Goal: Communication & Community: Share content

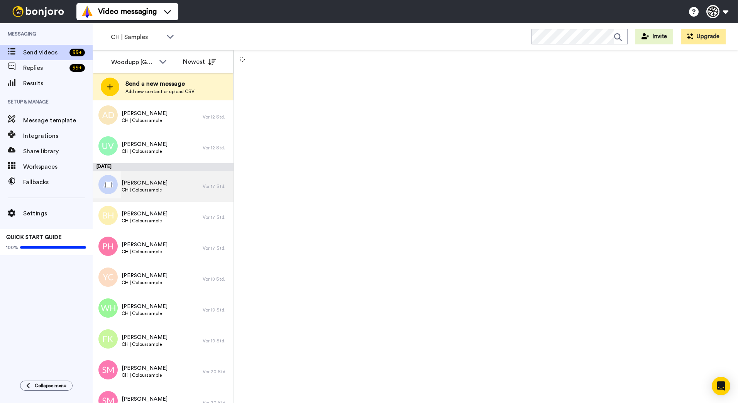
scroll to position [346, 0]
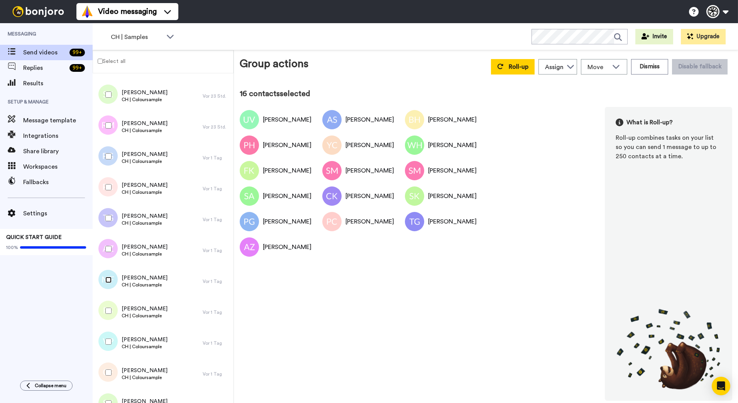
scroll to position [718, 0]
click at [106, 309] on div at bounding box center [107, 310] width 28 height 27
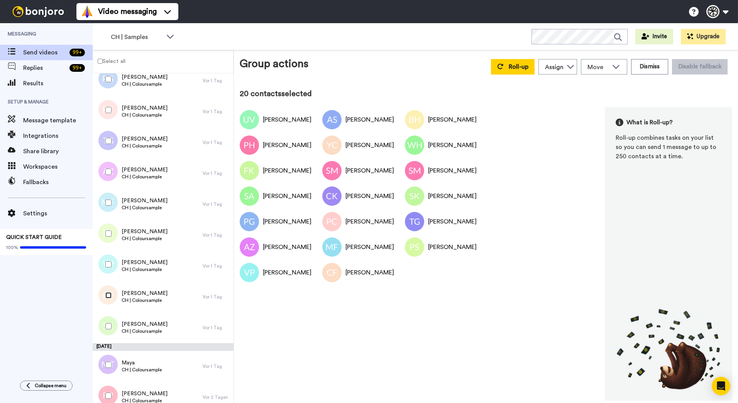
scroll to position [795, 0]
click at [507, 69] on button "Roll-up" at bounding box center [513, 66] width 44 height 15
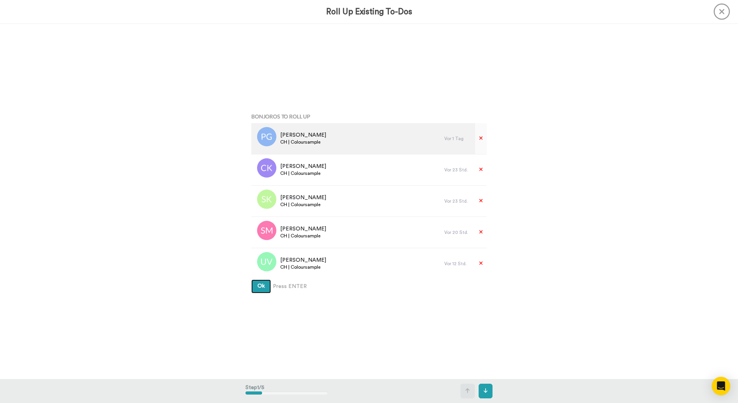
click at [251, 279] on button "Ok" at bounding box center [261, 286] width 20 height 14
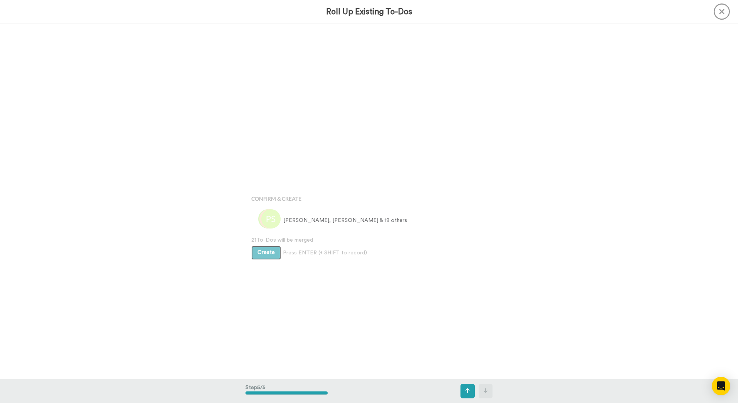
scroll to position [1420, 0]
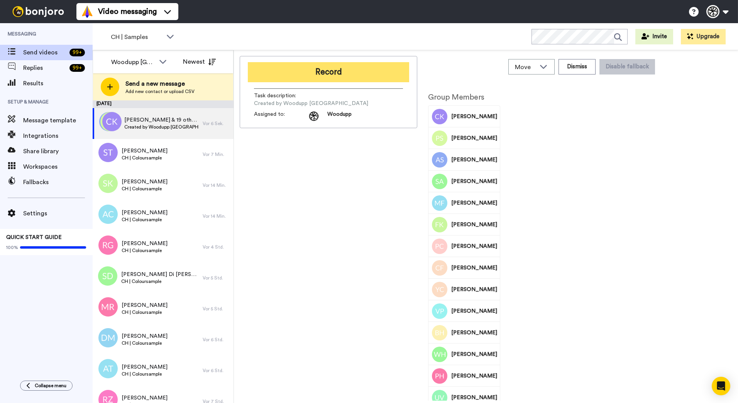
click at [370, 72] on button "Record" at bounding box center [328, 72] width 161 height 20
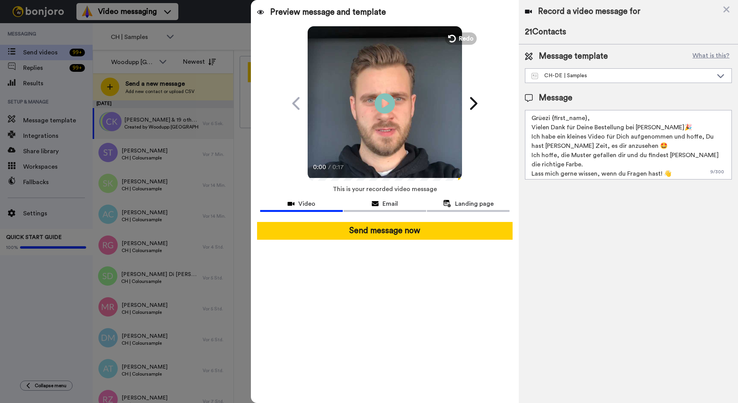
click at [381, 102] on icon at bounding box center [385, 103] width 20 height 20
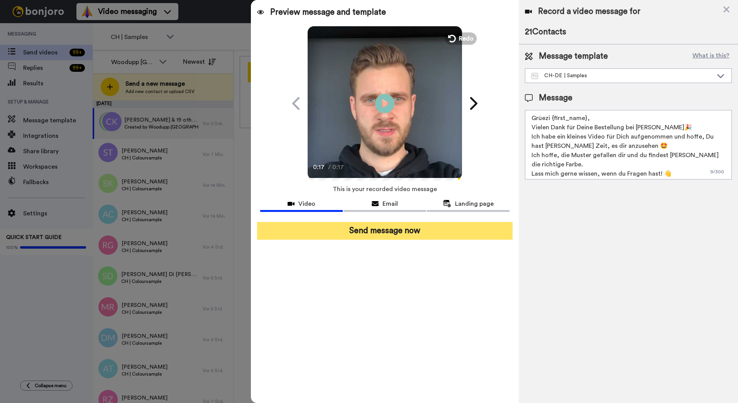
click at [388, 229] on button "Send message now" at bounding box center [384, 231] width 255 height 18
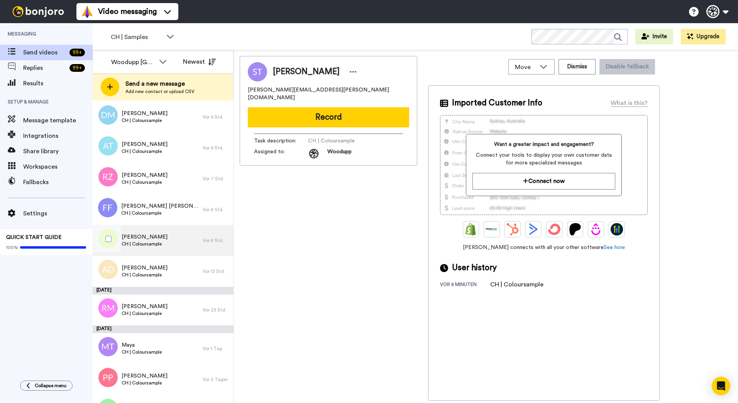
scroll to position [192, 0]
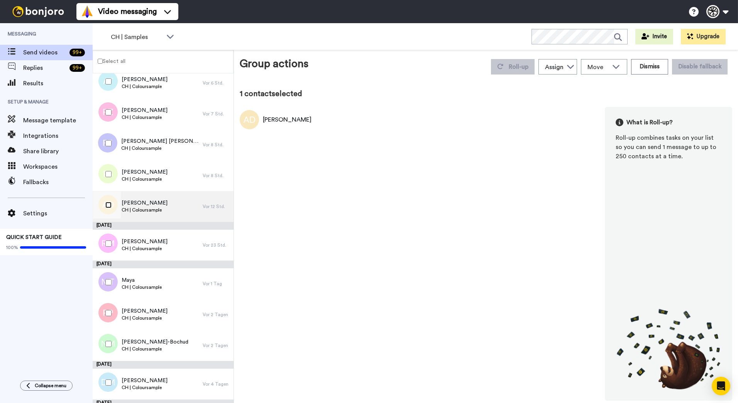
scroll to position [231, 0]
click at [177, 204] on div "Anne Delaunay CH | Coloursample" at bounding box center [148, 205] width 110 height 31
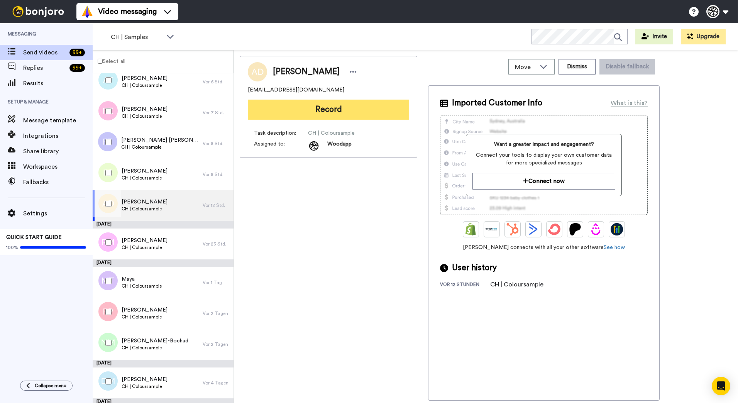
click at [311, 115] on button "Record" at bounding box center [328, 110] width 161 height 20
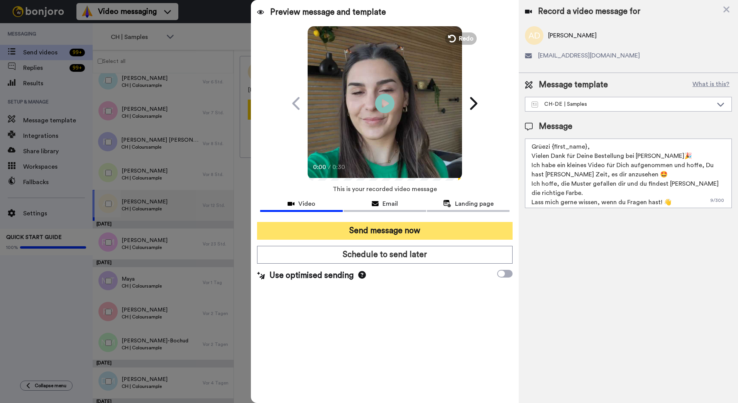
click at [368, 227] on button "Send message now" at bounding box center [384, 231] width 255 height 18
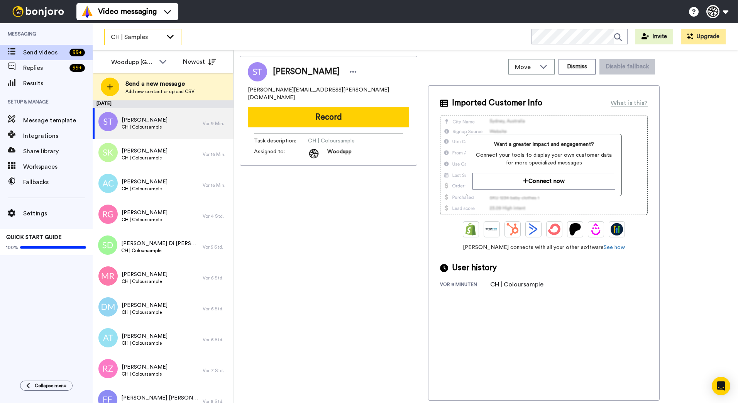
click at [170, 42] on div "CH | Samples" at bounding box center [143, 36] width 76 height 15
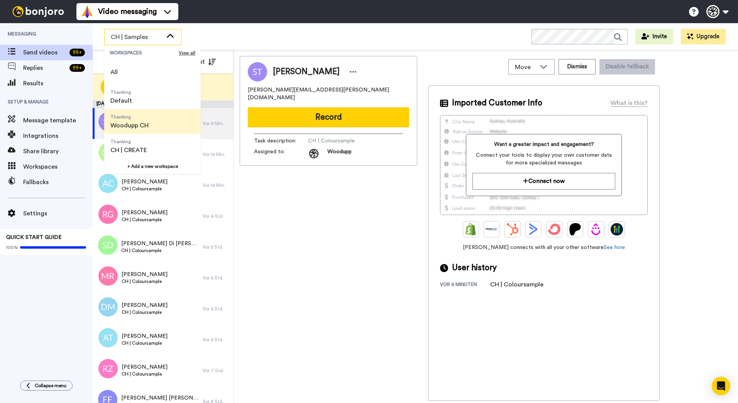
click at [138, 118] on span "Thanking" at bounding box center [129, 117] width 38 height 6
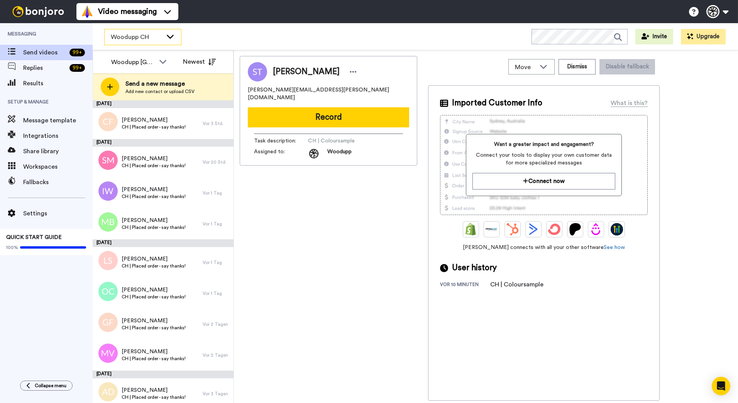
click at [158, 35] on span "Woodupp CH" at bounding box center [137, 36] width 52 height 9
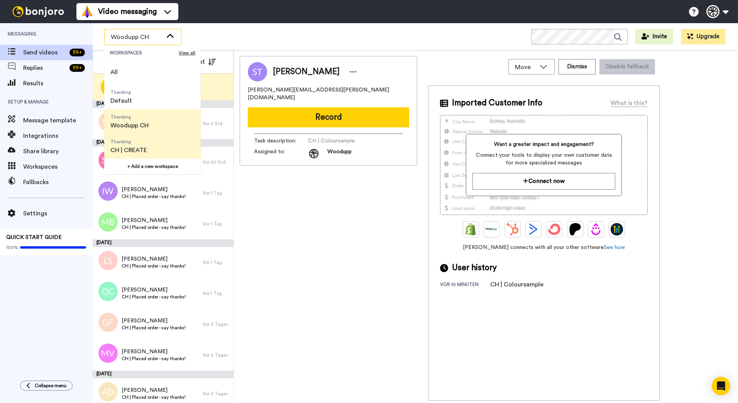
click at [157, 138] on li "Thanking CH | CREATE" at bounding box center [152, 146] width 96 height 25
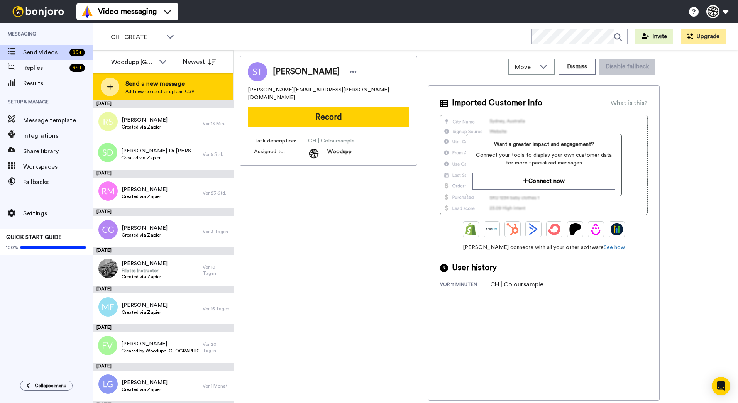
click at [165, 86] on span "Send a new message" at bounding box center [159, 83] width 69 height 9
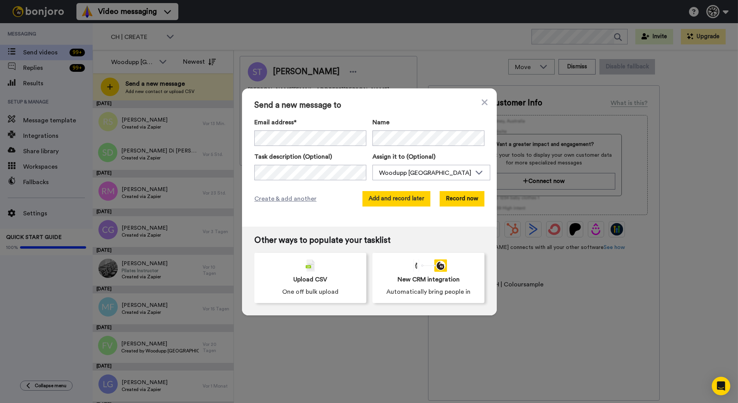
click at [411, 199] on button "Add and record later" at bounding box center [396, 198] width 68 height 15
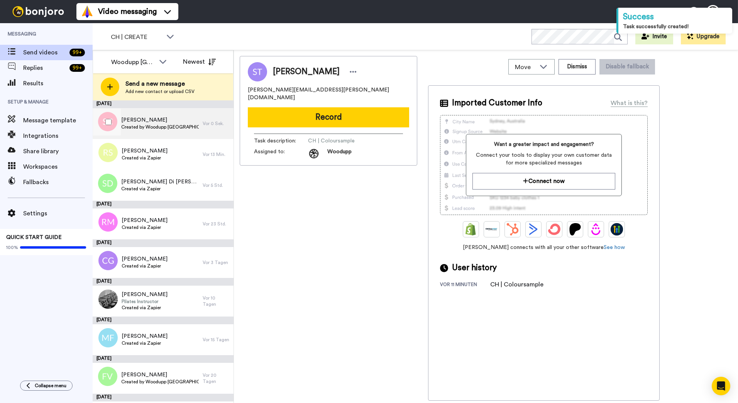
click at [139, 123] on span "Stefania Cacciatore" at bounding box center [160, 120] width 78 height 8
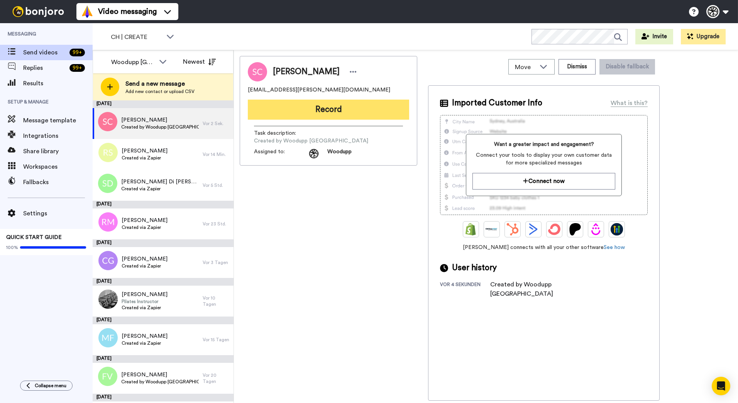
click at [310, 115] on button "Record" at bounding box center [328, 110] width 161 height 20
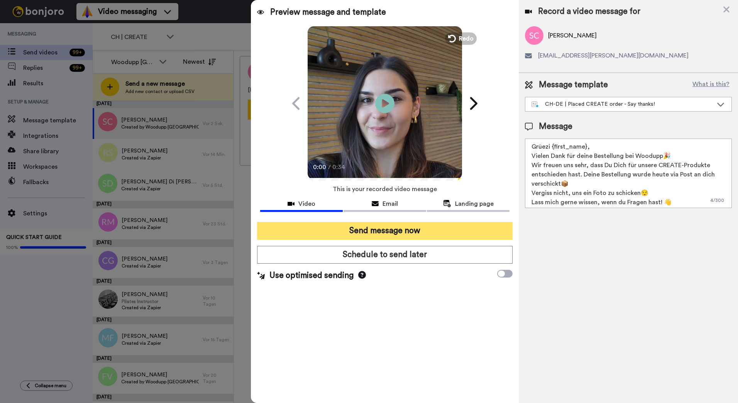
click at [424, 232] on button "Send message now" at bounding box center [384, 231] width 255 height 18
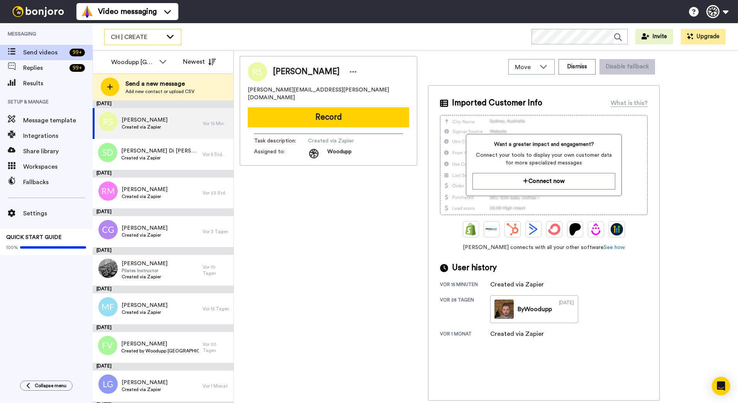
click at [176, 35] on div "CH | CREATE" at bounding box center [143, 36] width 76 height 15
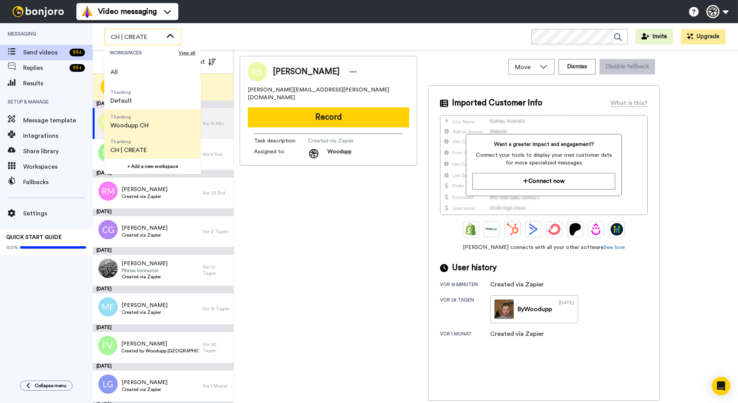
click at [148, 123] on span "Woodupp CH" at bounding box center [129, 125] width 38 height 9
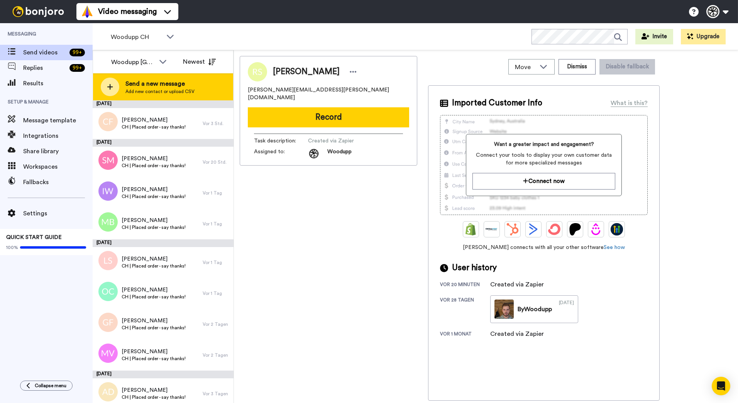
click at [154, 97] on div "Send a new message Add new contact or upload CSV" at bounding box center [163, 86] width 140 height 27
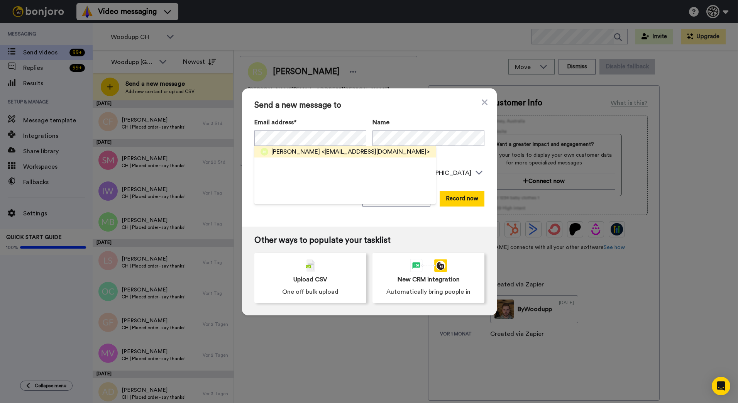
click at [364, 146] on div "Joao Abraham Bernardino <joaoprbernardino@gmail.com>" at bounding box center [344, 152] width 181 height 12
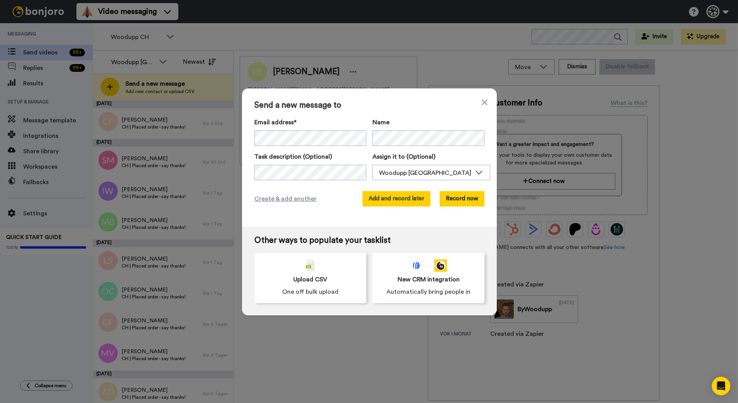
click at [417, 200] on button "Add and record later" at bounding box center [396, 198] width 68 height 15
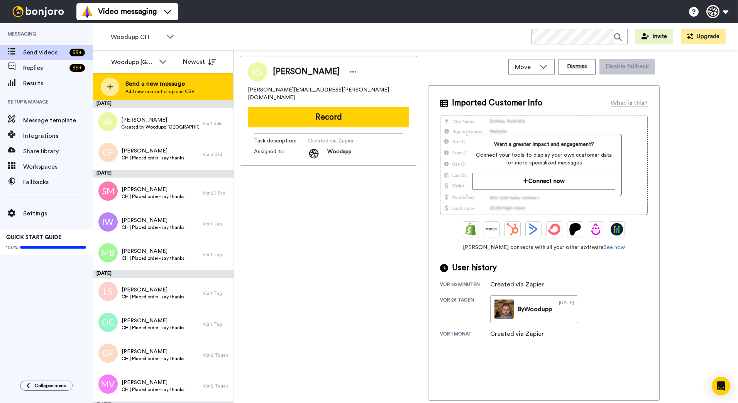
click at [196, 89] on div "Send a new message Add new contact or upload CSV" at bounding box center [163, 86] width 140 height 27
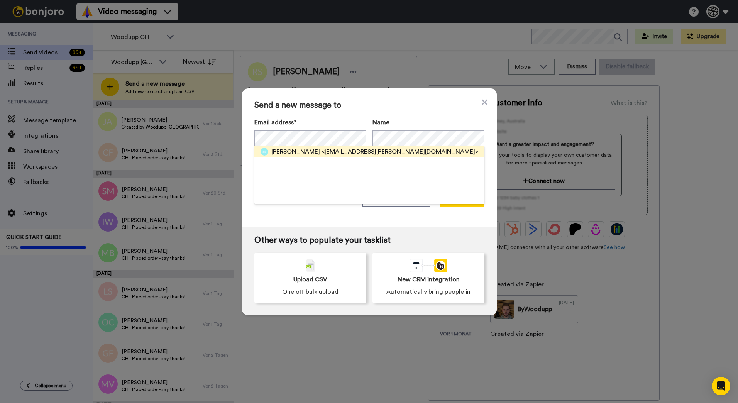
click at [359, 152] on span "<sevi.egger@bluewin.ch>" at bounding box center [399, 151] width 157 height 9
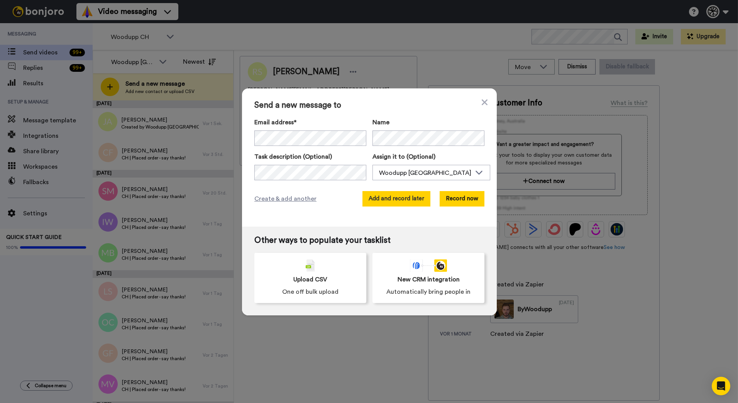
click at [400, 195] on button "Add and record later" at bounding box center [396, 198] width 68 height 15
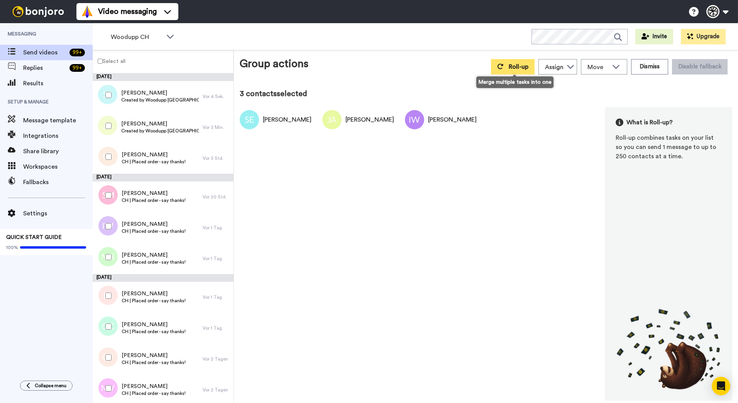
click at [515, 68] on span "Roll-up" at bounding box center [518, 67] width 20 height 6
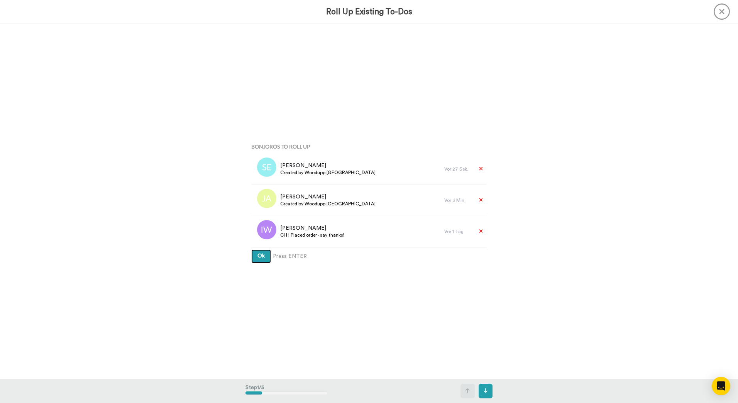
click at [251, 249] on button "Ok" at bounding box center [261, 256] width 20 height 14
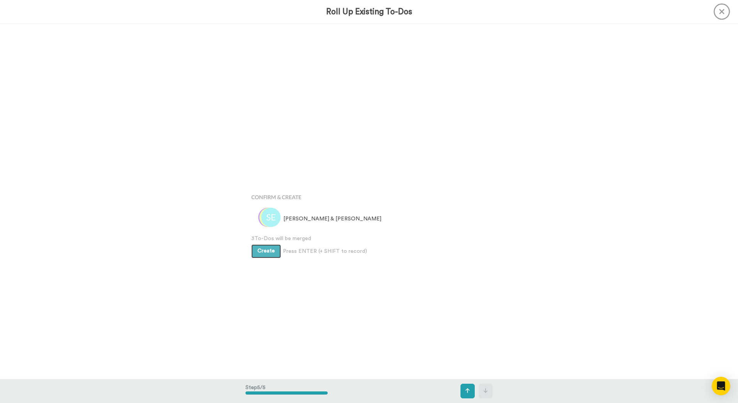
scroll to position [1420, 0]
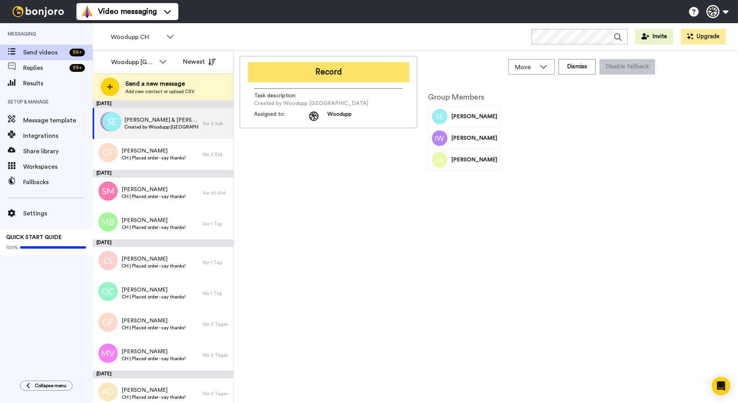
click at [336, 74] on button "Record" at bounding box center [328, 72] width 161 height 20
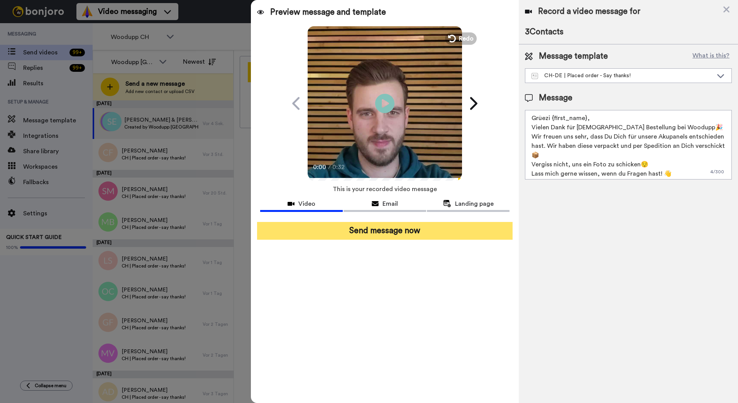
click at [412, 235] on button "Send message now" at bounding box center [384, 231] width 255 height 18
